Goal: Task Accomplishment & Management: Use online tool/utility

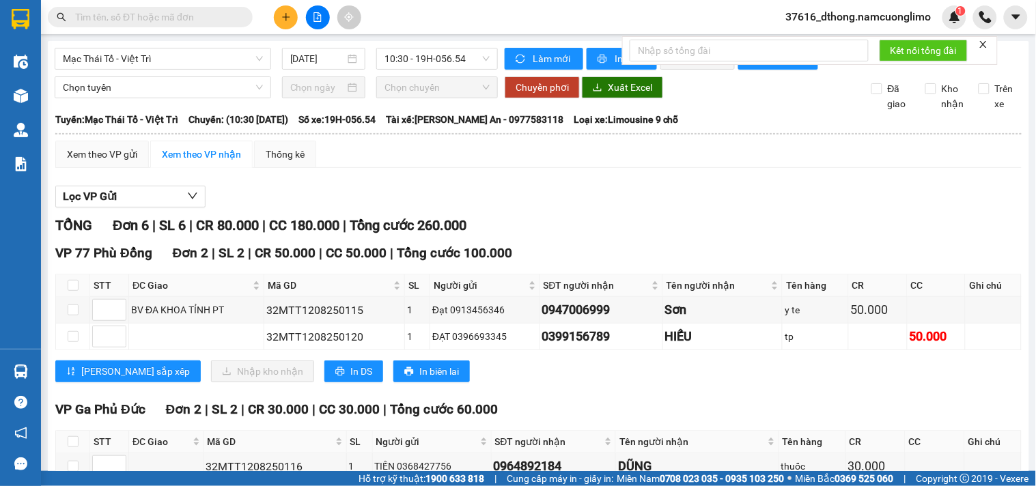
scroll to position [275, 0]
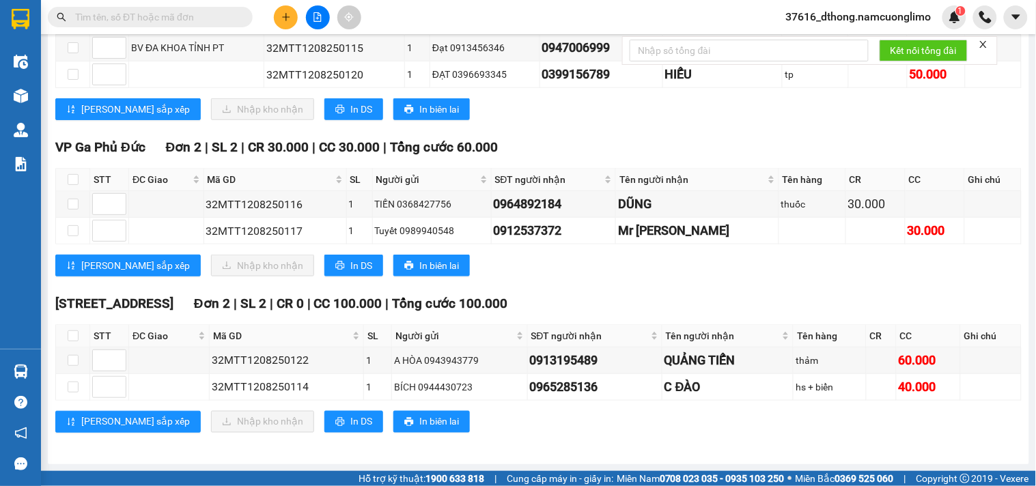
click at [656, 280] on div "VP Ga [GEOGRAPHIC_DATA] 2 | SL 2 | CR 30.000 | CC 30.000 | Tổng cước 60.000 STT…" at bounding box center [538, 212] width 966 height 150
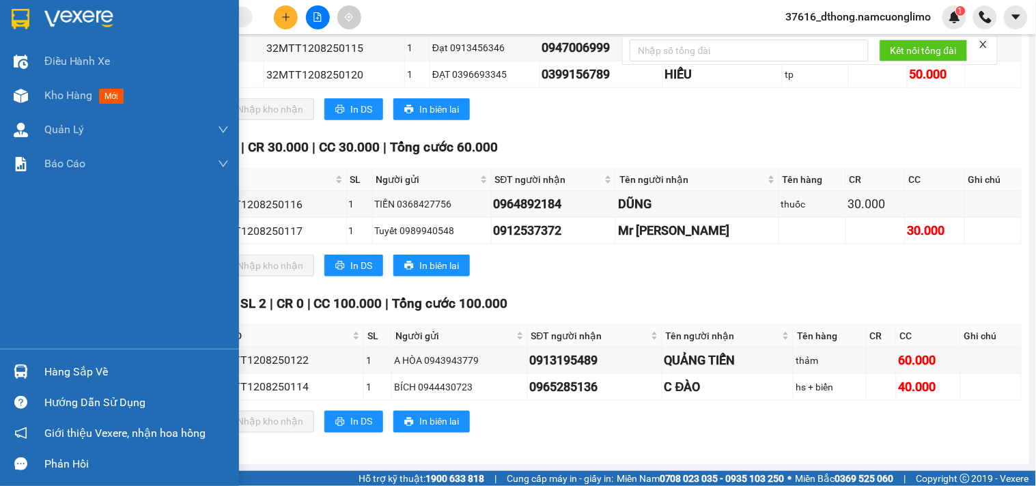
click at [84, 371] on div "Hàng sắp về" at bounding box center [136, 372] width 184 height 20
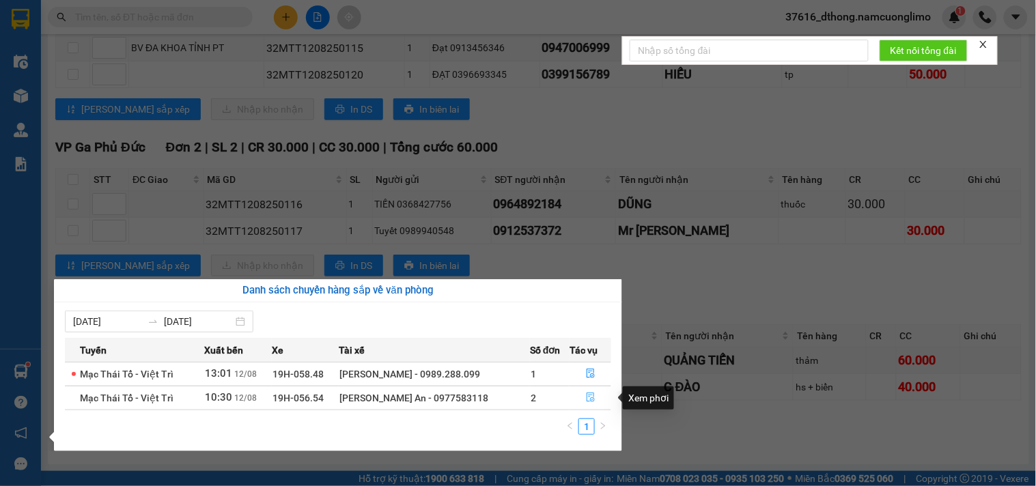
click at [591, 399] on icon "file-done" at bounding box center [591, 398] width 10 height 10
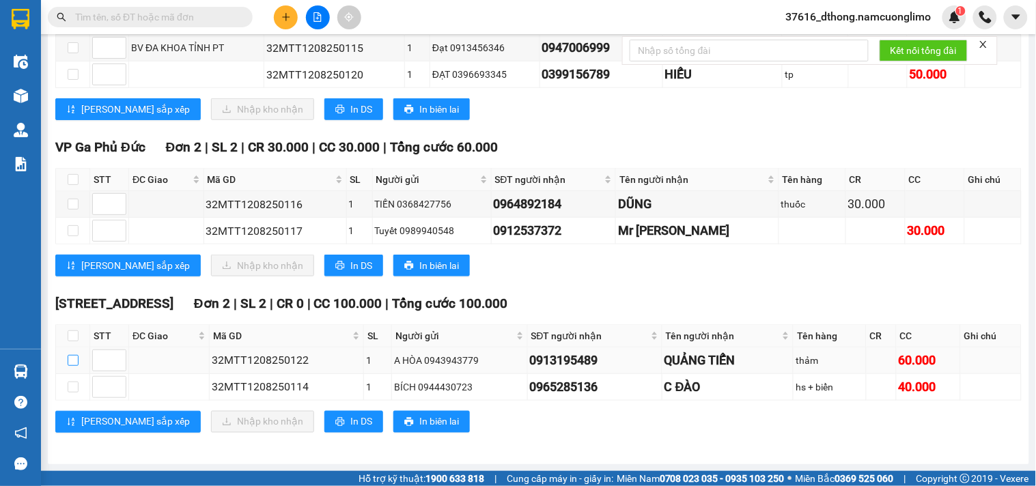
click at [71, 362] on input "checkbox" at bounding box center [73, 360] width 11 height 11
checkbox input "true"
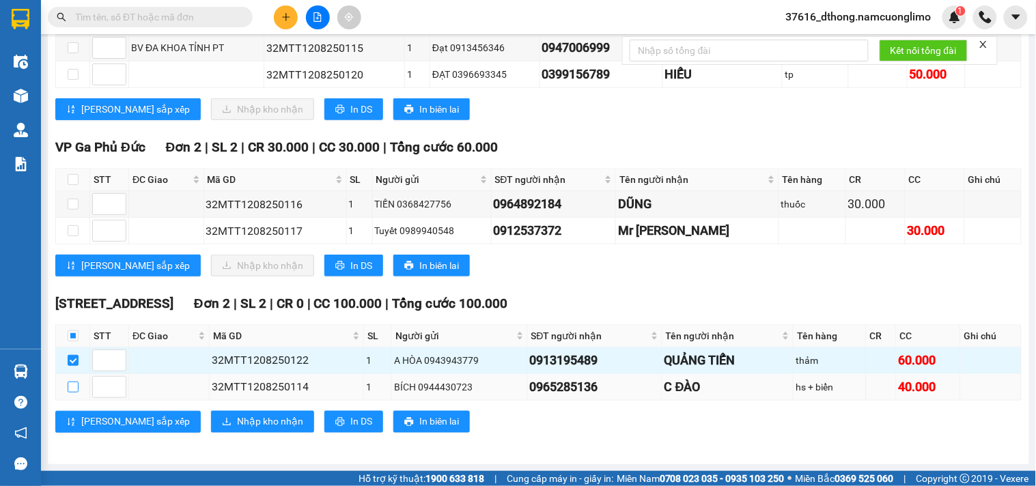
click at [72, 390] on input "checkbox" at bounding box center [73, 387] width 11 height 11
checkbox input "true"
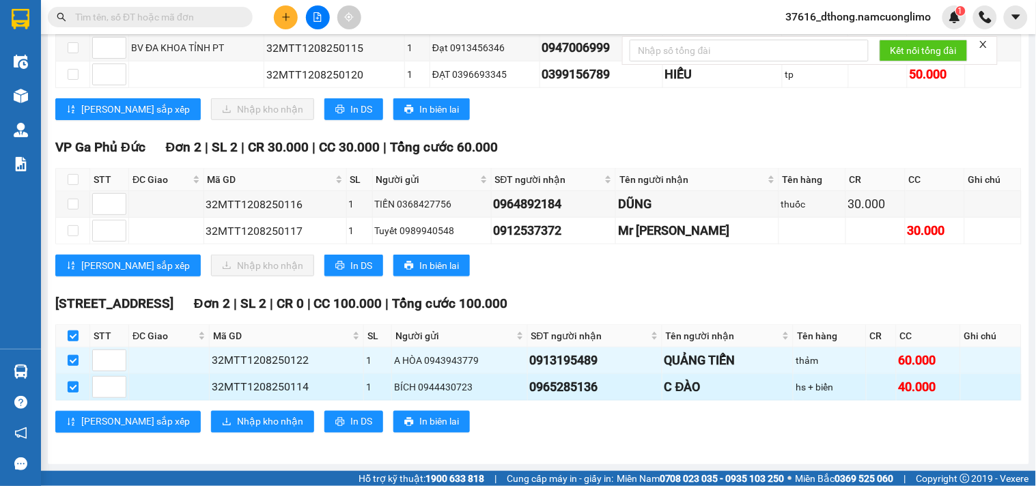
checkbox input "true"
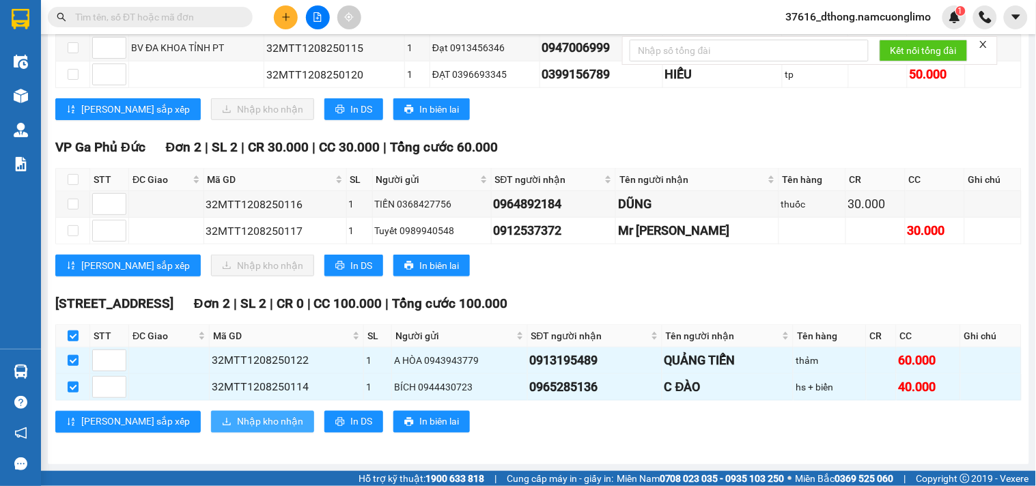
click at [237, 423] on span "Nhập kho nhận" at bounding box center [270, 421] width 66 height 15
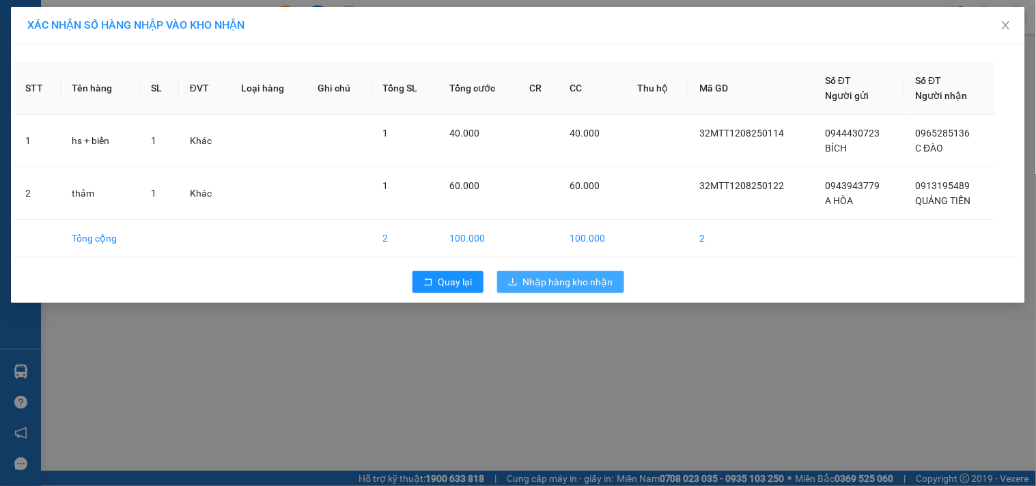
click at [591, 278] on span "Nhập hàng kho nhận" at bounding box center [568, 282] width 90 height 15
